Goal: Information Seeking & Learning: Learn about a topic

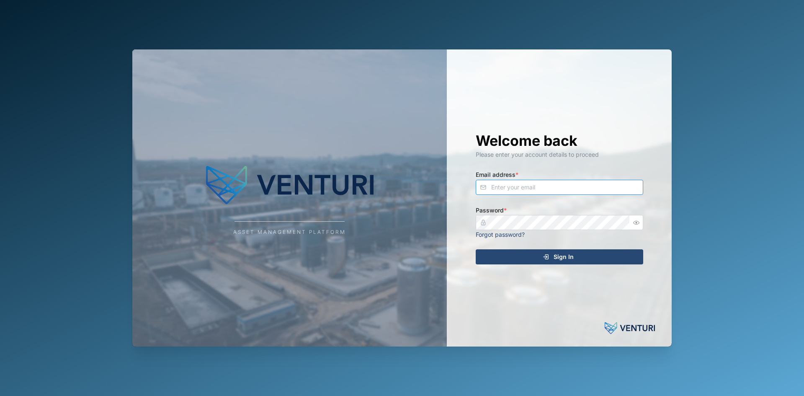
click at [524, 189] on input "Email address *" at bounding box center [559, 187] width 167 height 15
type input "[PERSON_NAME][EMAIL_ADDRESS][PERSON_NAME][DOMAIN_NAME]"
click at [476, 249] on button "Sign In" at bounding box center [559, 256] width 167 height 15
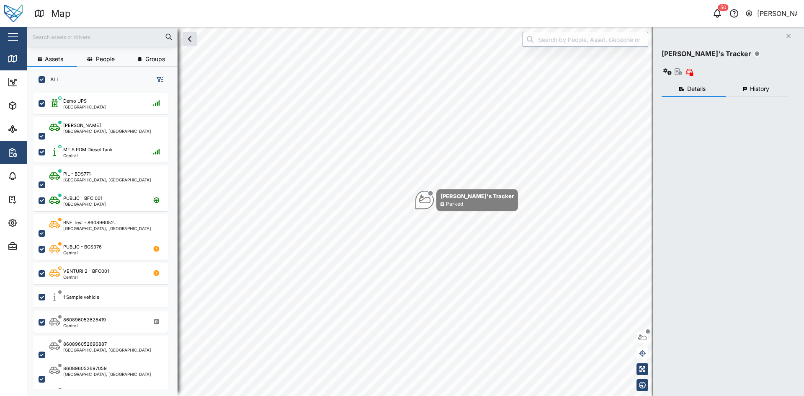
scroll to position [7, 7]
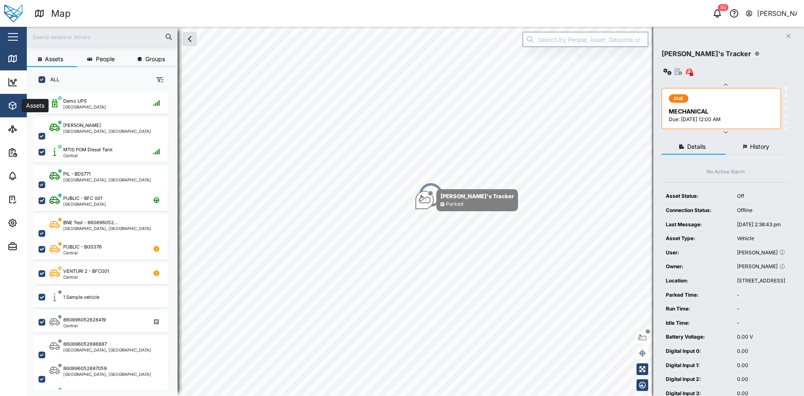
click at [15, 107] on icon "button" at bounding box center [12, 106] width 7 height 8
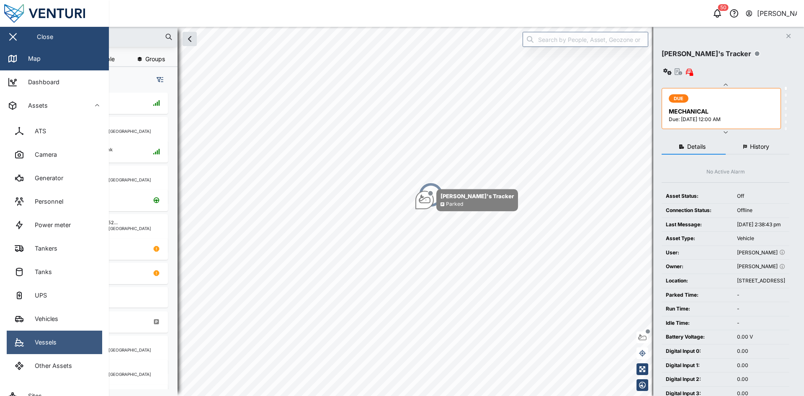
click at [58, 334] on link "Vessels" at bounding box center [54, 341] width 95 height 23
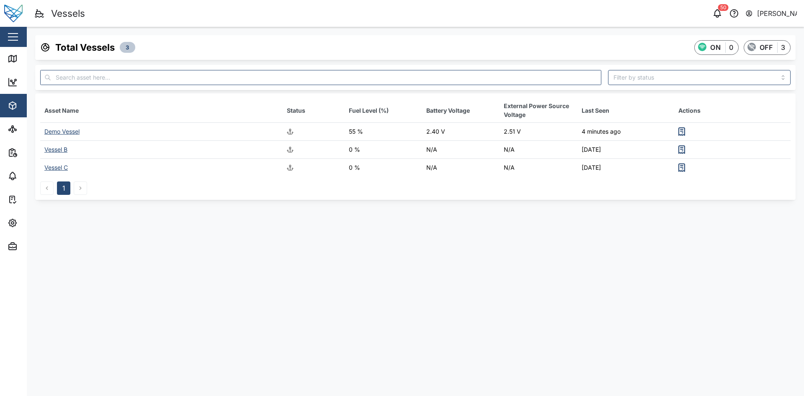
click at [74, 130] on div "Demo Vessel" at bounding box center [61, 131] width 35 height 7
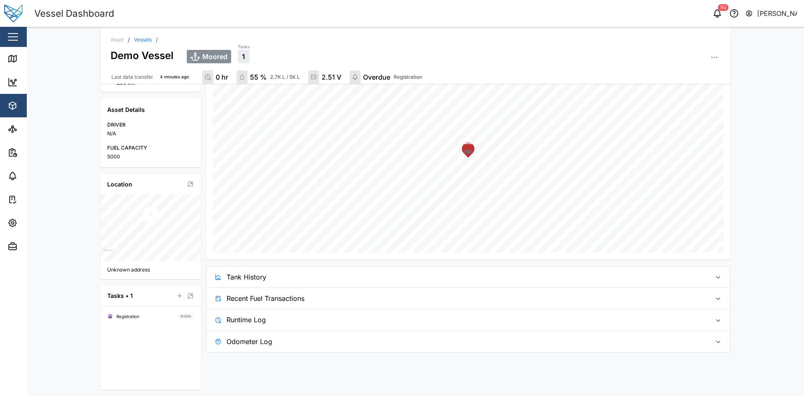
scroll to position [146, 0]
click at [293, 277] on span "Tank History" at bounding box center [465, 276] width 478 height 21
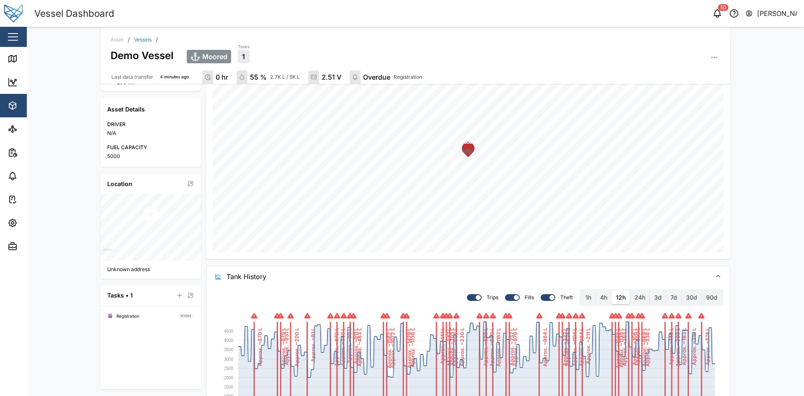
click at [315, 280] on span "Tank History" at bounding box center [465, 276] width 478 height 21
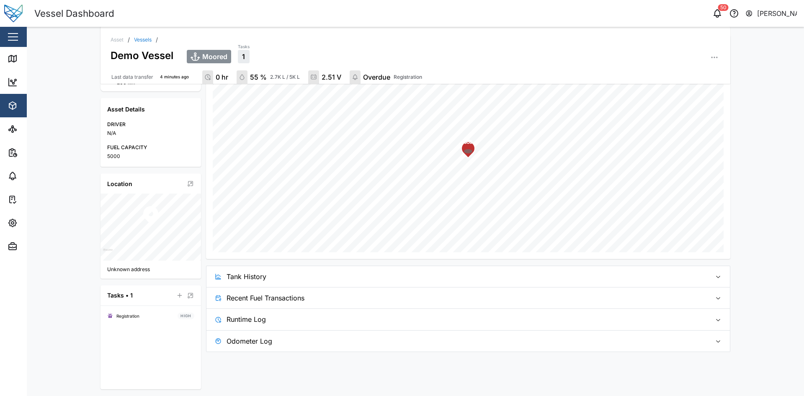
click at [314, 302] on span "Recent Fuel Transactions" at bounding box center [465, 297] width 478 height 21
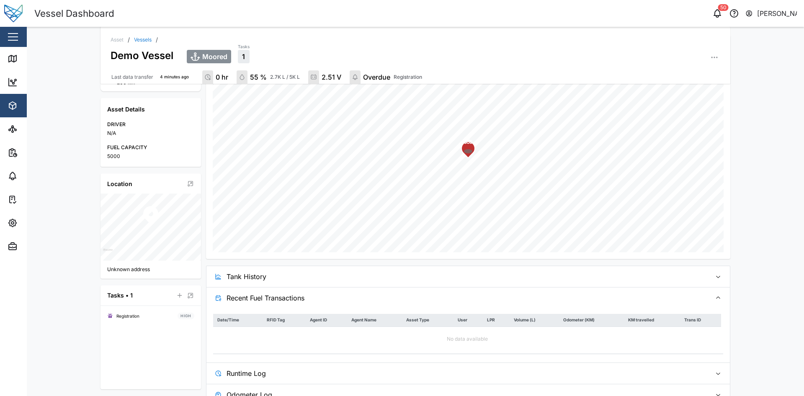
click at [314, 302] on span "Recent Fuel Transactions" at bounding box center [465, 297] width 478 height 21
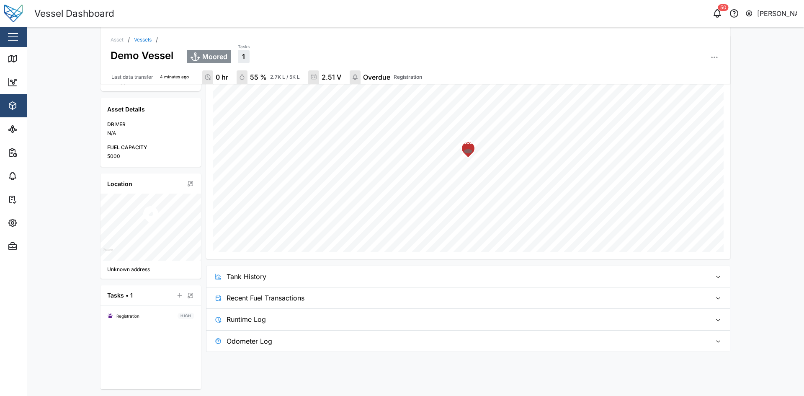
click at [306, 327] on span "Runtime Log" at bounding box center [465, 319] width 478 height 21
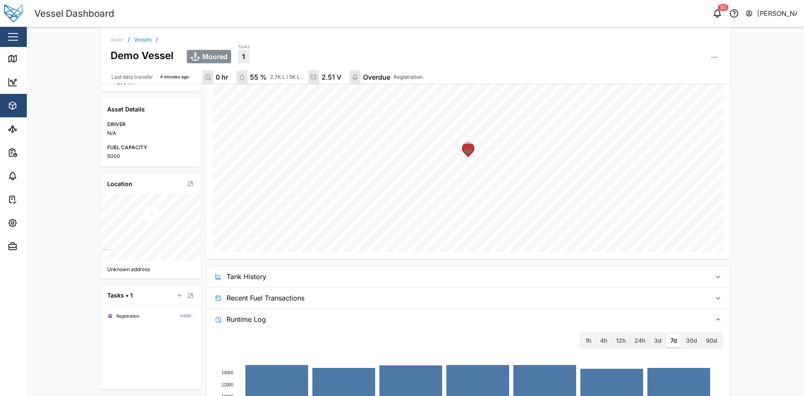
click at [306, 326] on span "Runtime Log" at bounding box center [465, 319] width 478 height 21
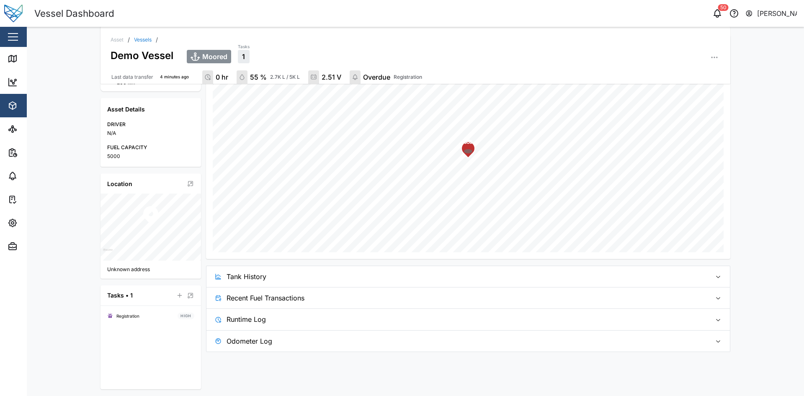
click at [294, 342] on span "Odometer Log" at bounding box center [465, 340] width 478 height 21
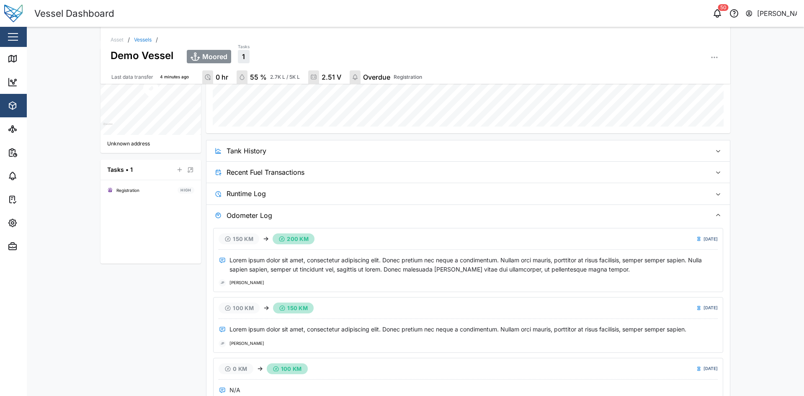
scroll to position [303, 0]
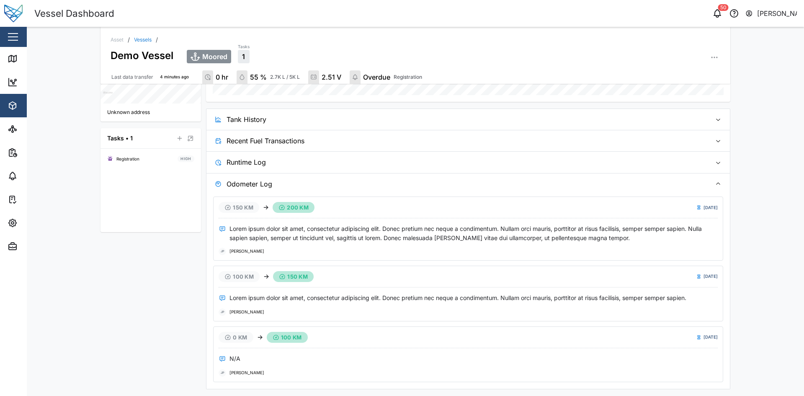
click at [303, 178] on span "Odometer Log" at bounding box center [465, 183] width 478 height 21
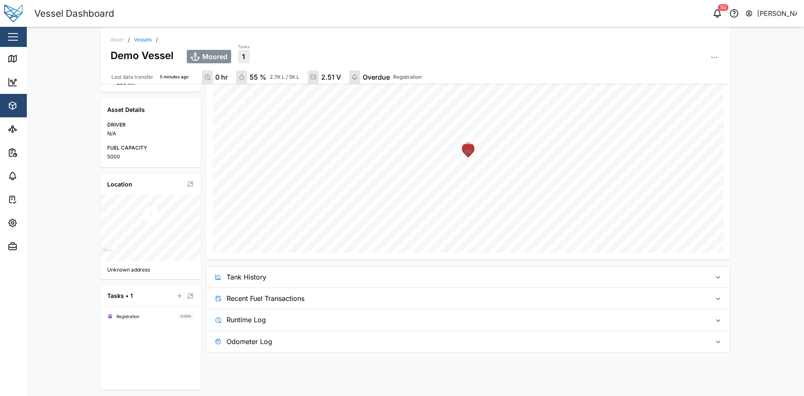
scroll to position [146, 0]
click at [278, 319] on span "Runtime Log" at bounding box center [465, 319] width 478 height 21
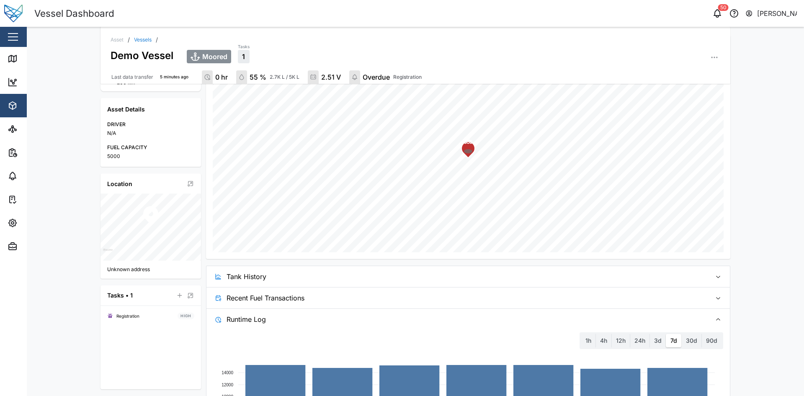
scroll to position [263, 0]
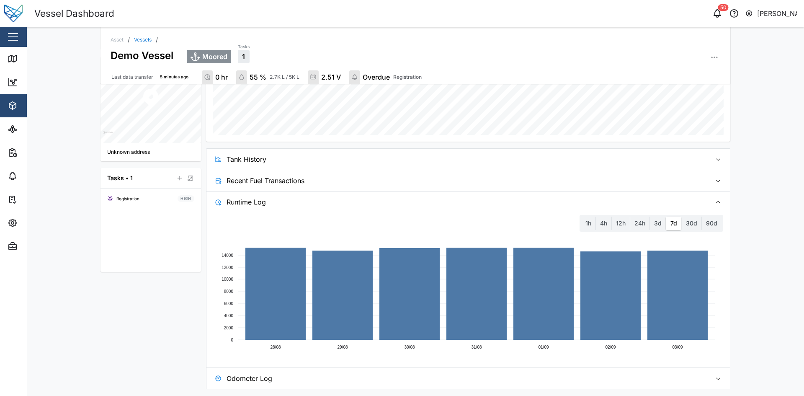
click at [278, 198] on span "Runtime Log" at bounding box center [465, 201] width 478 height 21
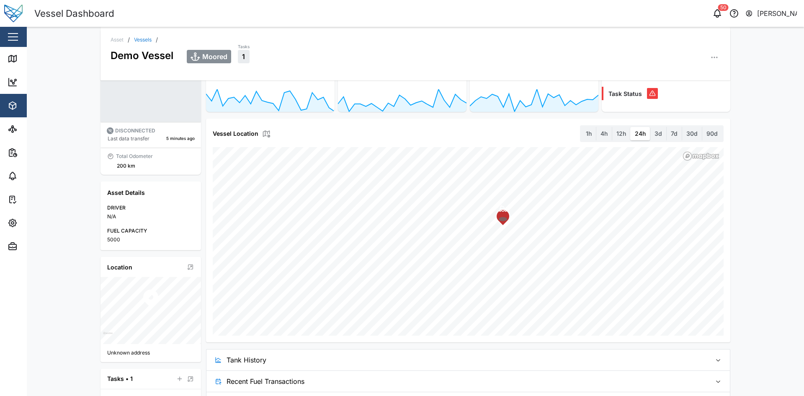
scroll to position [59, 0]
